Goal: Information Seeking & Learning: Learn about a topic

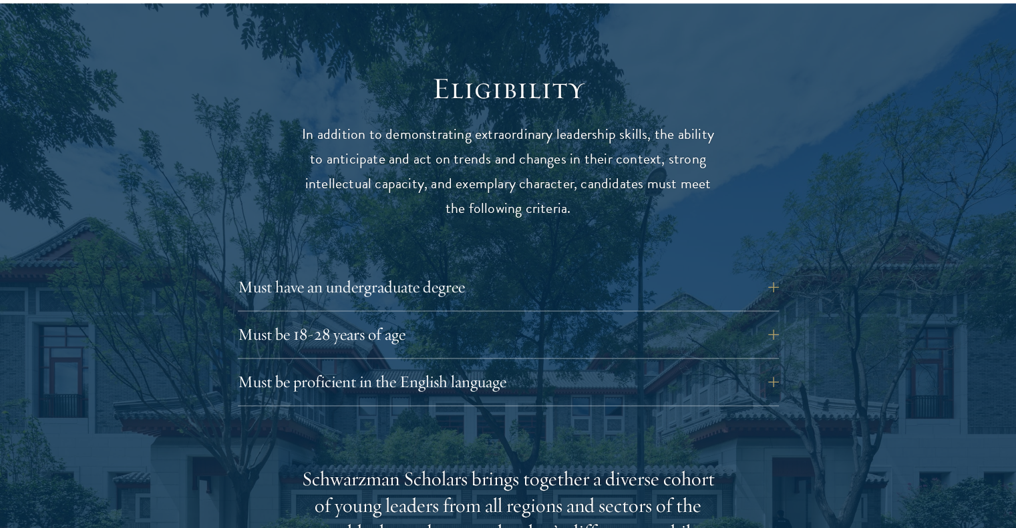
scroll to position [1715, 0]
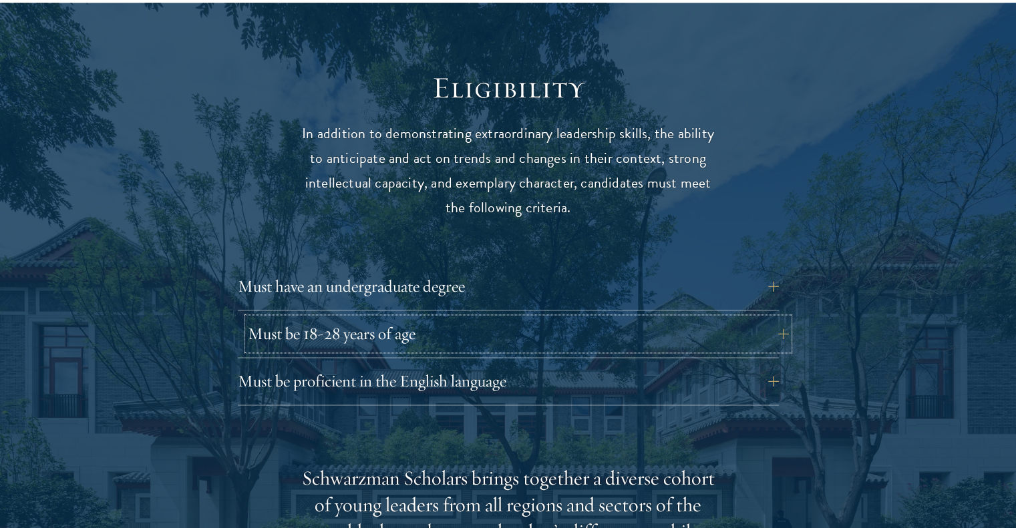
click at [497, 318] on button "Must be 18-28 years of age" at bounding box center [518, 334] width 541 height 32
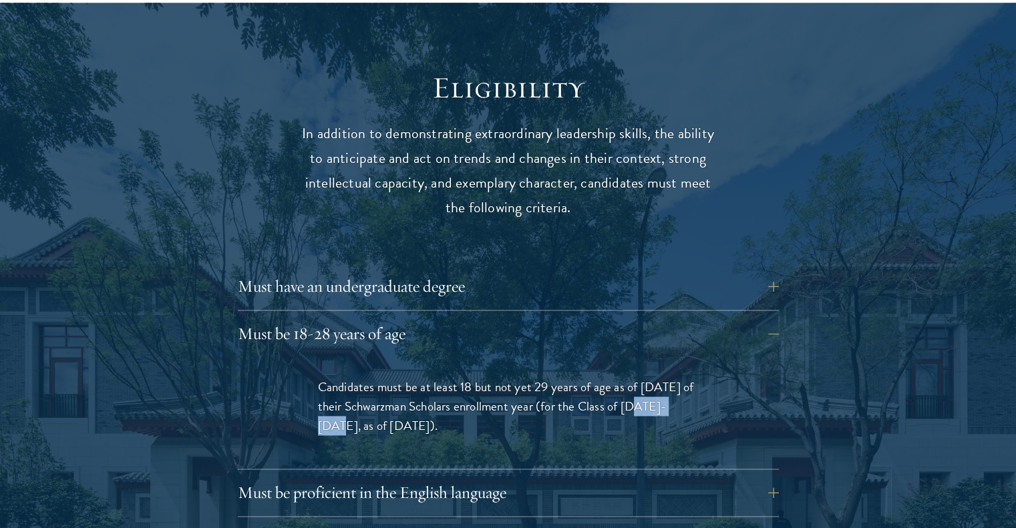
drag, startPoint x: 623, startPoint y: 380, endPoint x: 684, endPoint y: 381, distance: 61.5
click at [684, 381] on span "Candidates must be at least 18 but not yet 29 years of age as of August 1 of th…" at bounding box center [506, 406] width 376 height 58
drag, startPoint x: 417, startPoint y: 395, endPoint x: 345, endPoint y: 397, distance: 71.5
click at [345, 397] on span "Candidates must be at least 18 but not yet 29 years of age as of August 1 of th…" at bounding box center [506, 406] width 376 height 58
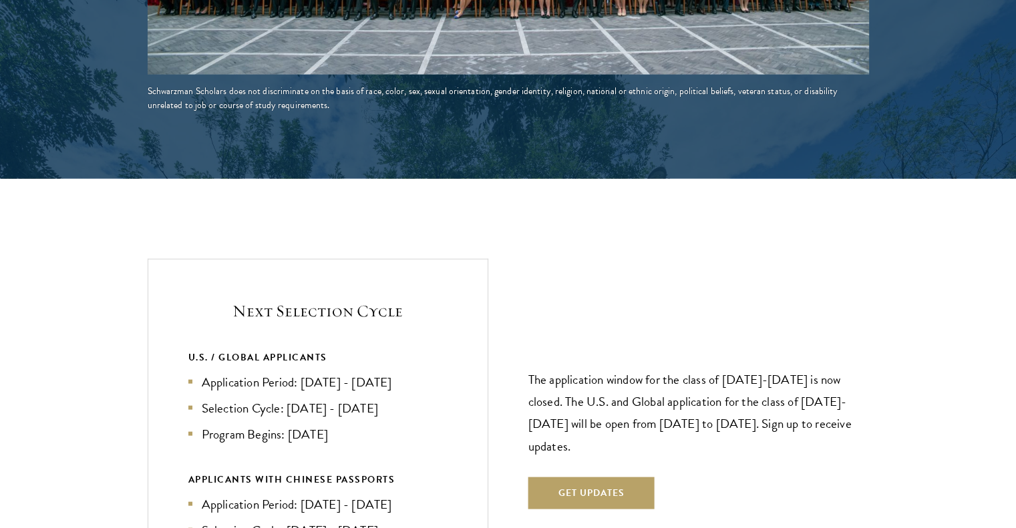
scroll to position [2751, 0]
drag, startPoint x: 341, startPoint y: 404, endPoint x: 287, endPoint y: 408, distance: 54.3
click at [287, 424] on li "Program Begins: Aug 2027" at bounding box center [317, 433] width 259 height 19
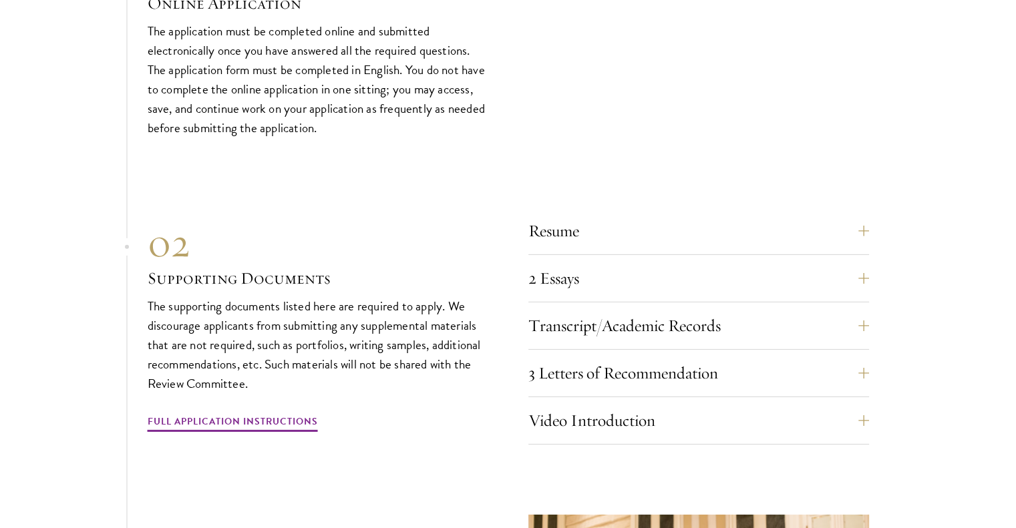
scroll to position [4182, 0]
click at [798, 215] on button "Resume" at bounding box center [708, 231] width 341 height 32
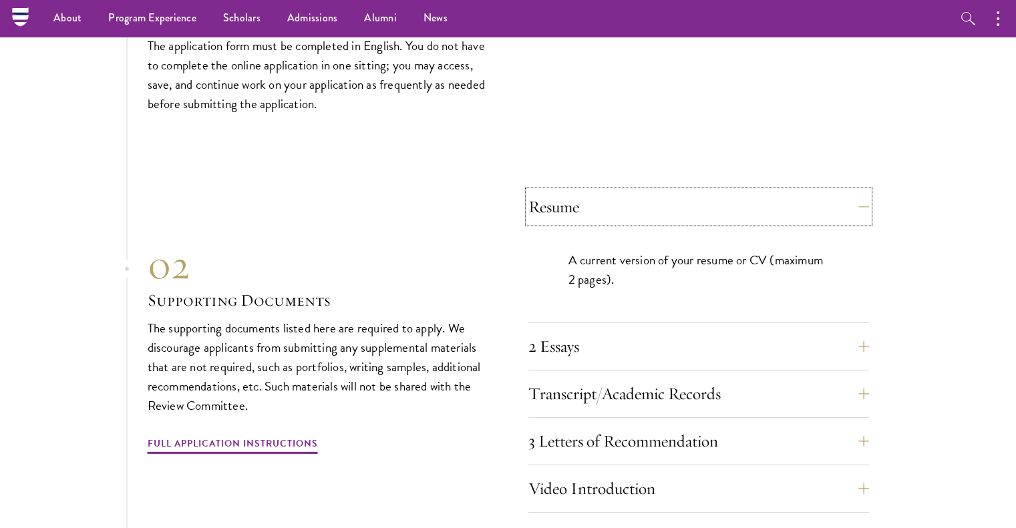
scroll to position [4097, 0]
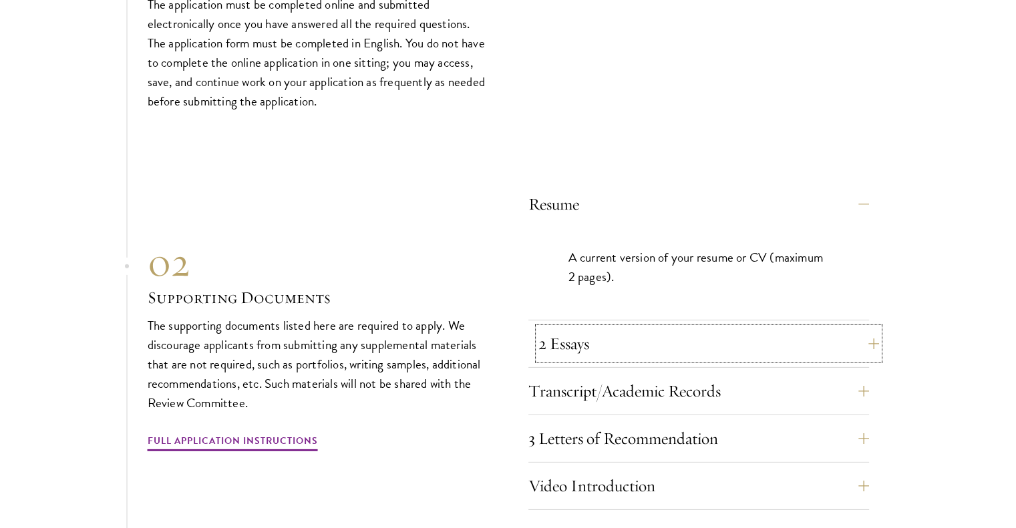
click at [864, 328] on button "2 Essays" at bounding box center [708, 344] width 341 height 32
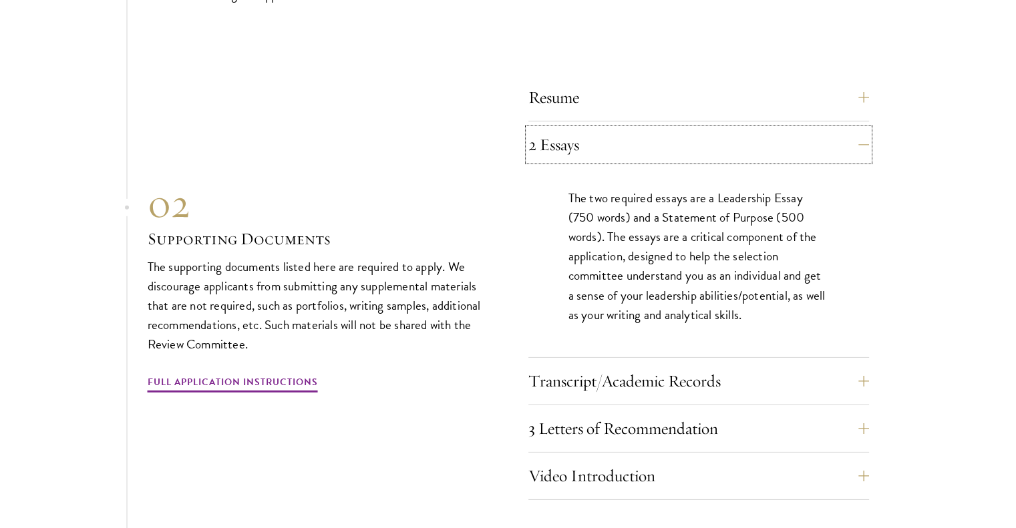
scroll to position [4205, 0]
click at [829, 411] on button "3 Letters of Recommendation" at bounding box center [708, 427] width 341 height 32
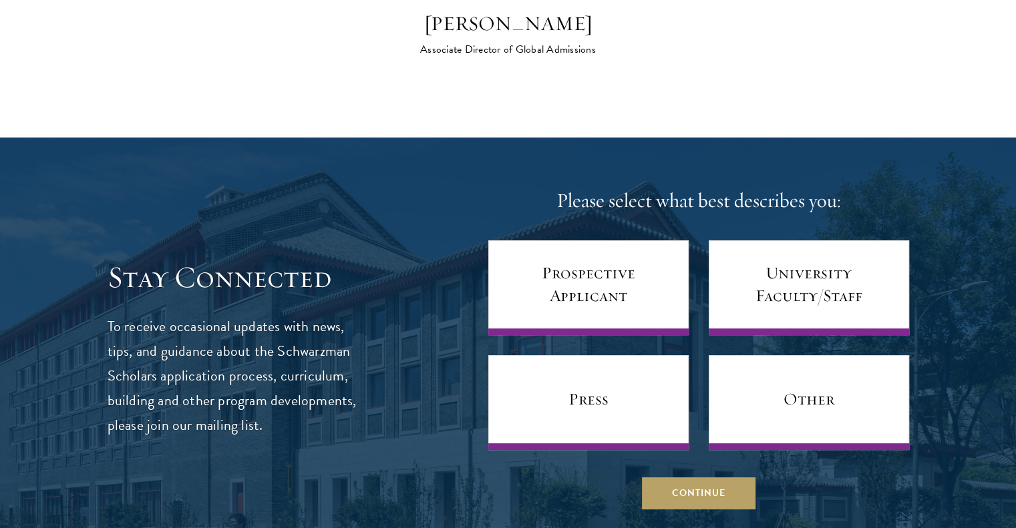
scroll to position [5282, 0]
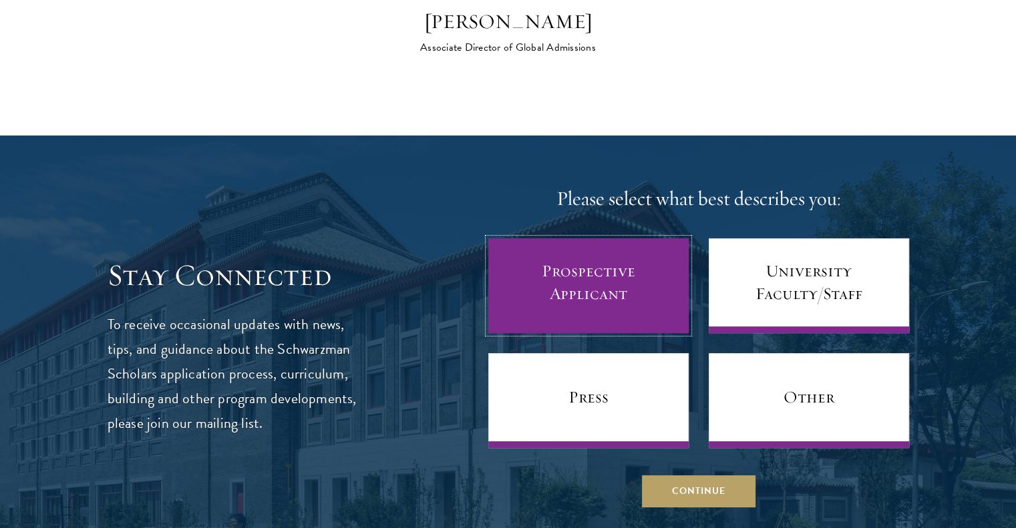
click at [605, 246] on link "Prospective Applicant" at bounding box center [588, 285] width 200 height 95
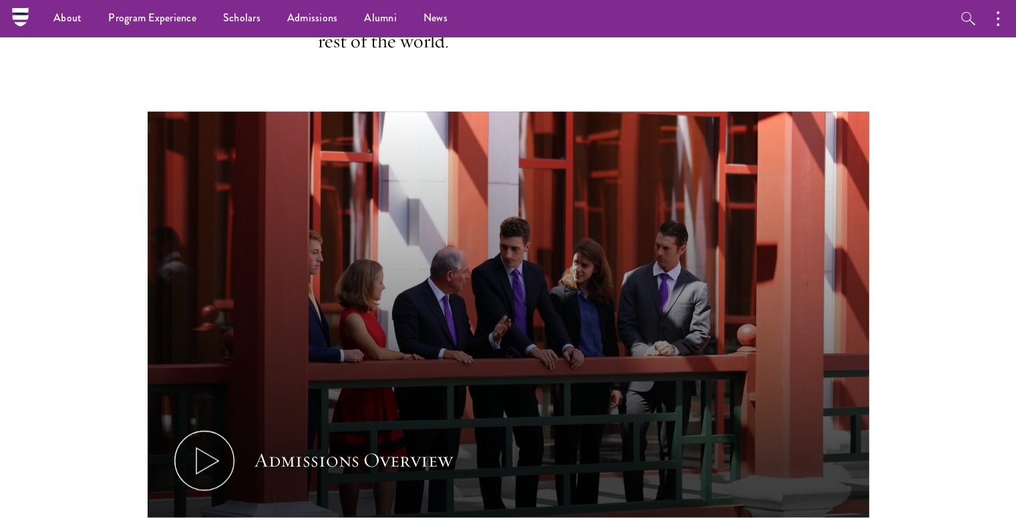
scroll to position [582, 0]
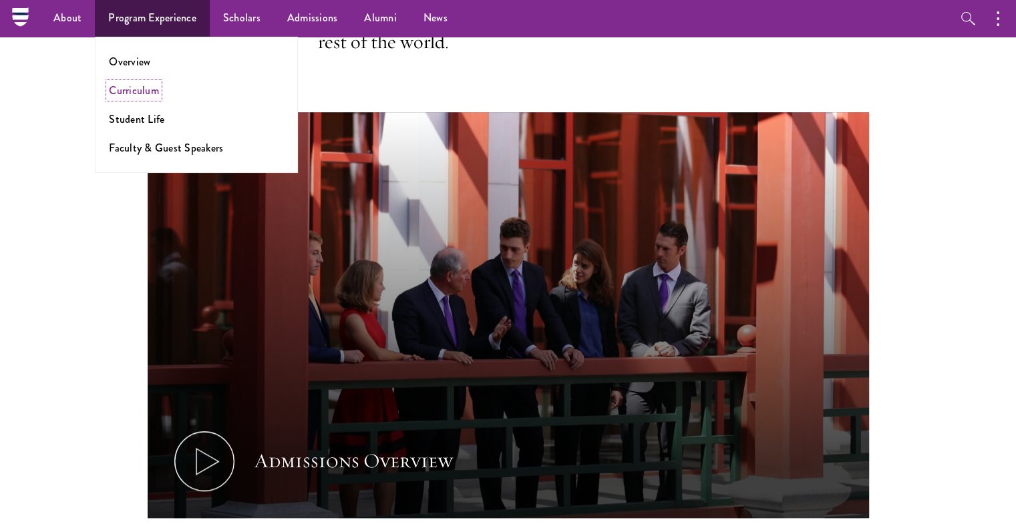
click at [145, 94] on link "Curriculum" at bounding box center [134, 90] width 50 height 15
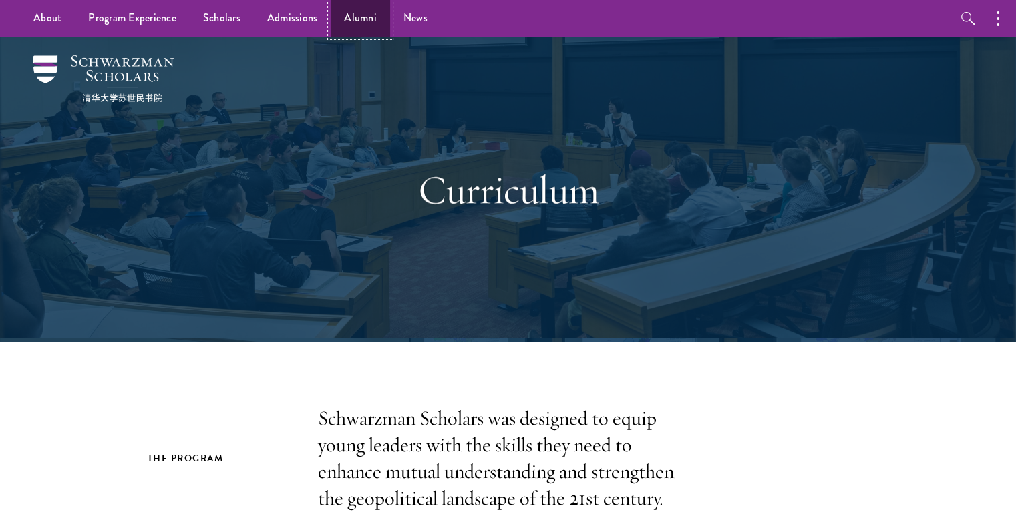
click at [357, 19] on link "Alumni" at bounding box center [360, 18] width 59 height 37
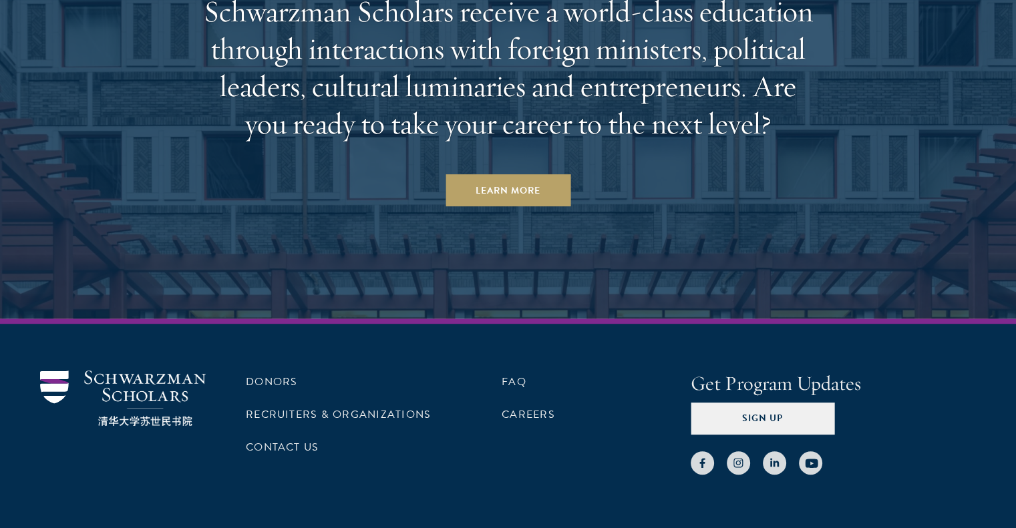
scroll to position [5649, 0]
